Goal: Task Accomplishment & Management: Use online tool/utility

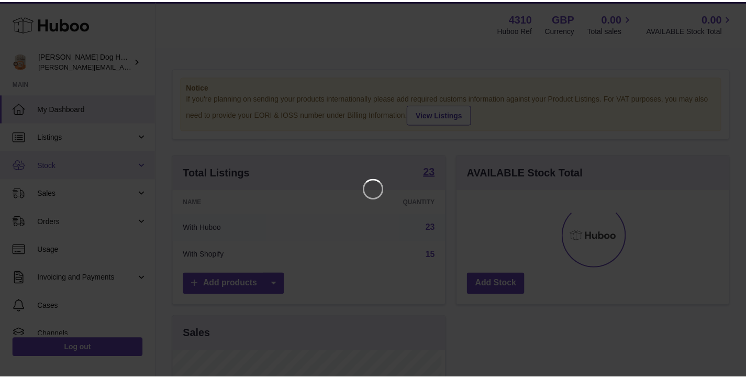
scroll to position [163, 275]
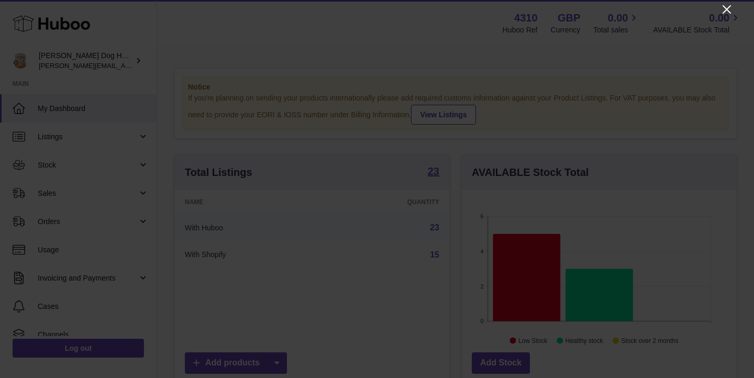
click at [721, 11] on icon "Close" at bounding box center [726, 9] width 13 height 13
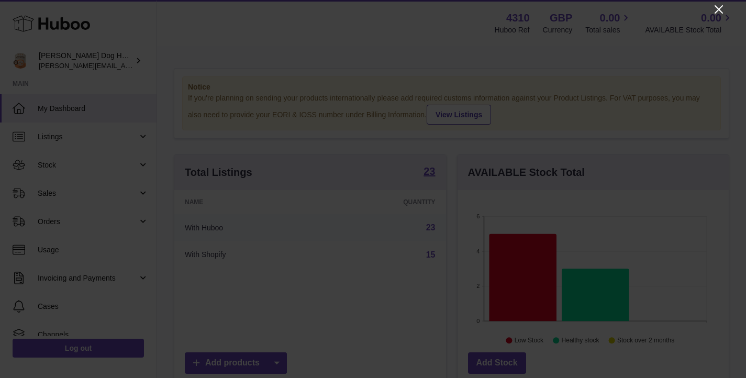
scroll to position [523382, 523273]
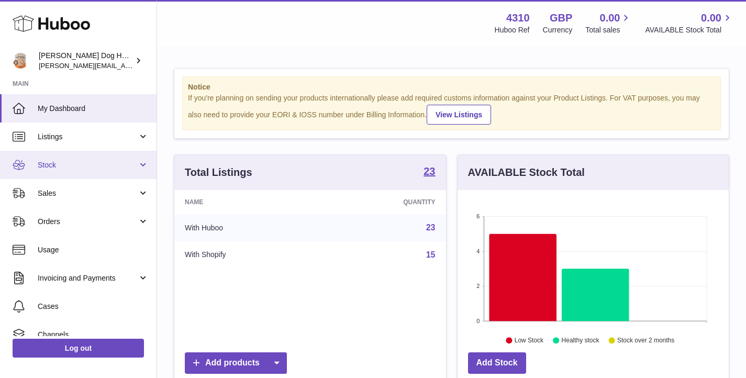
click at [63, 160] on span "Stock" at bounding box center [88, 165] width 100 height 10
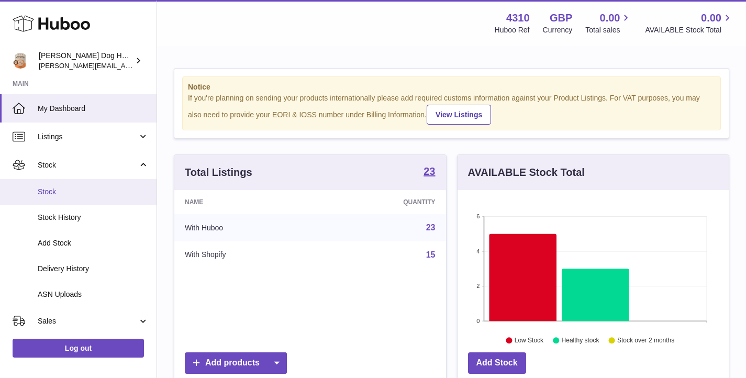
click at [82, 191] on span "Stock" at bounding box center [93, 192] width 111 height 10
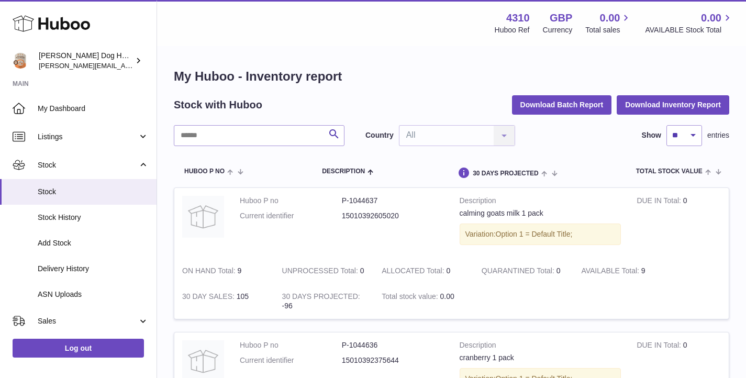
click at [294, 139] on input "text" at bounding box center [259, 135] width 171 height 21
type input "*******"
